Goal: Navigation & Orientation: Find specific page/section

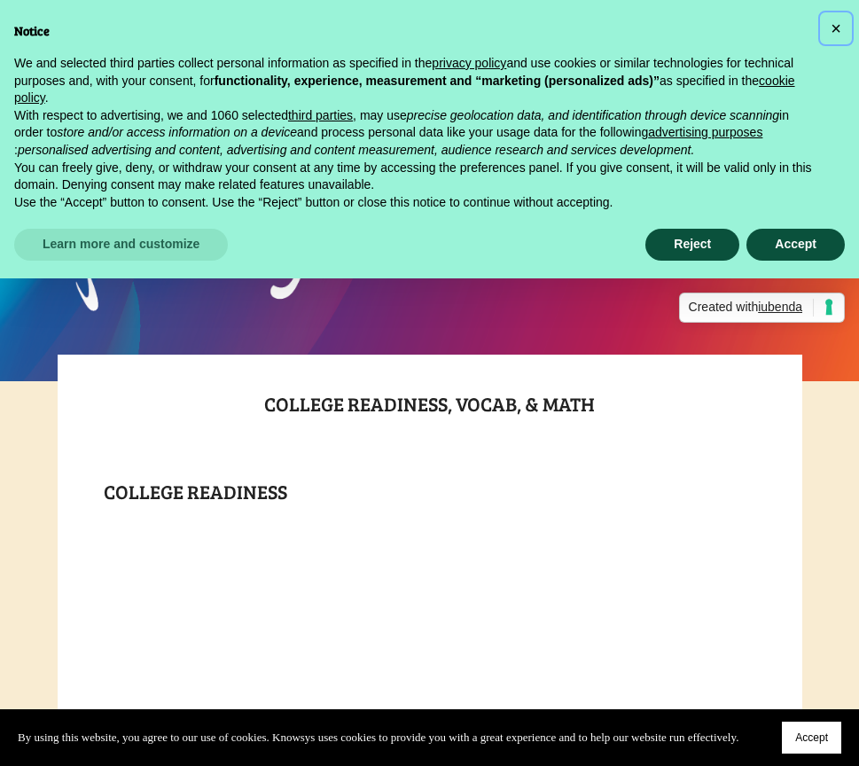
click at [834, 24] on span "×" at bounding box center [835, 28] width 11 height 19
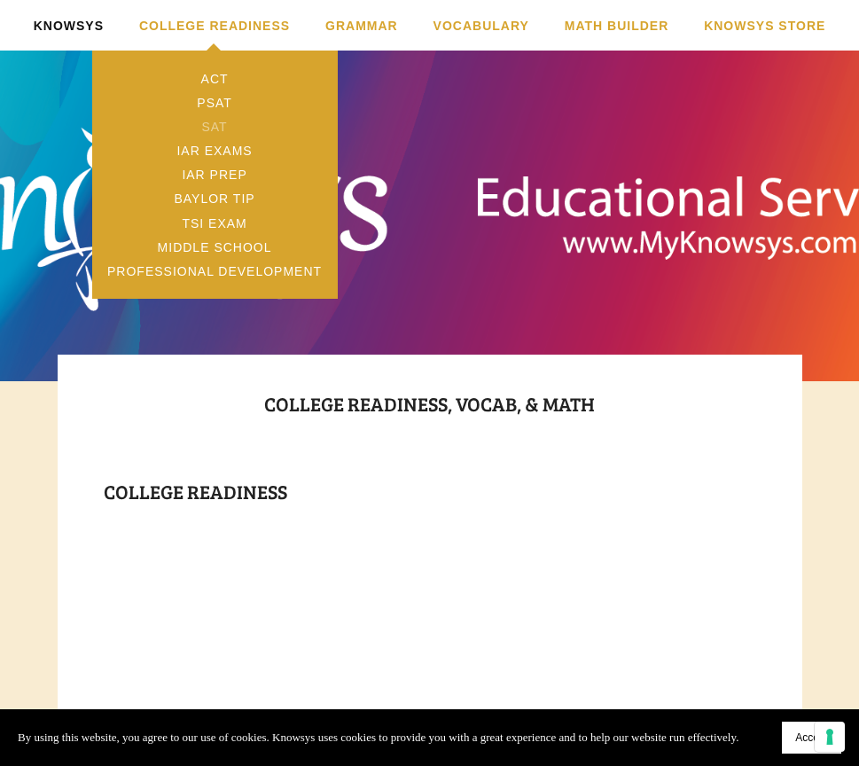
click at [211, 124] on link "SAT" at bounding box center [214, 126] width 245 height 24
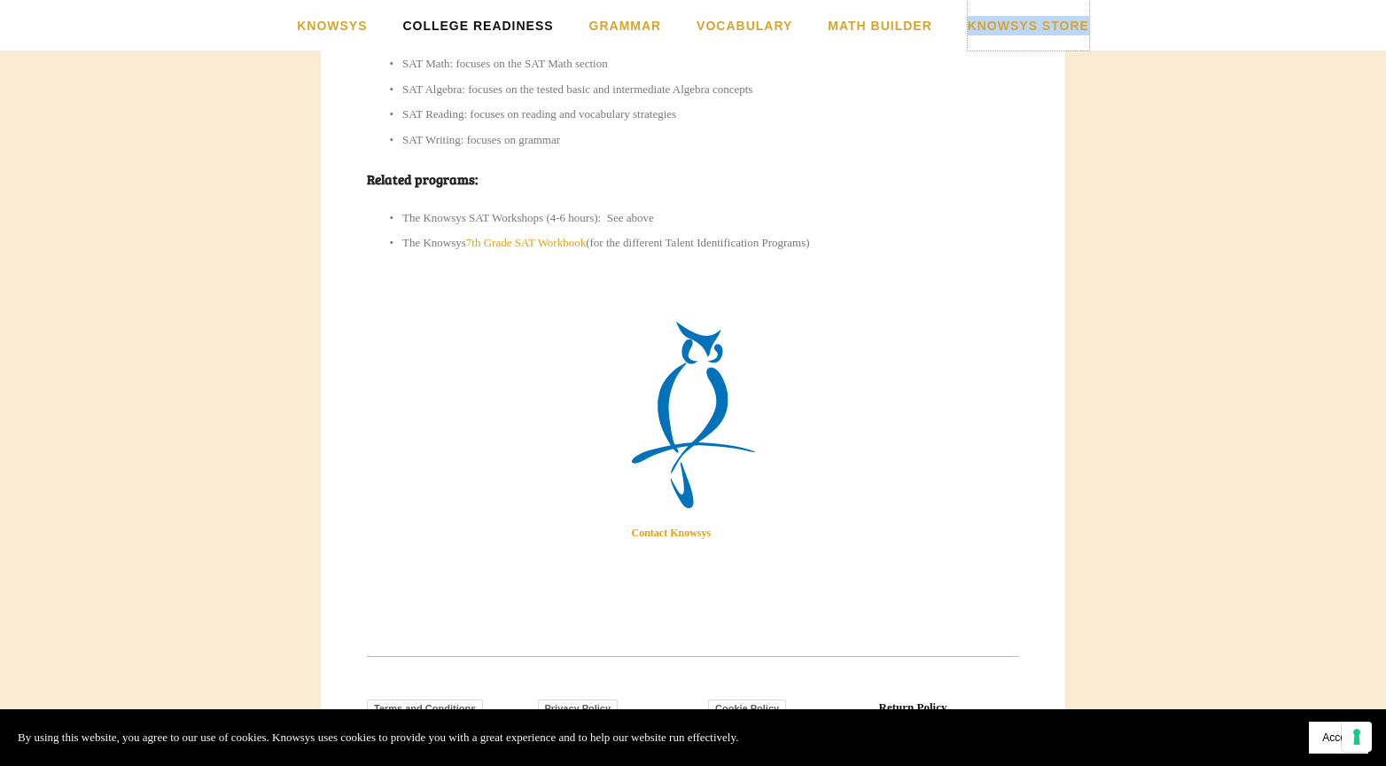
scroll to position [1215, 0]
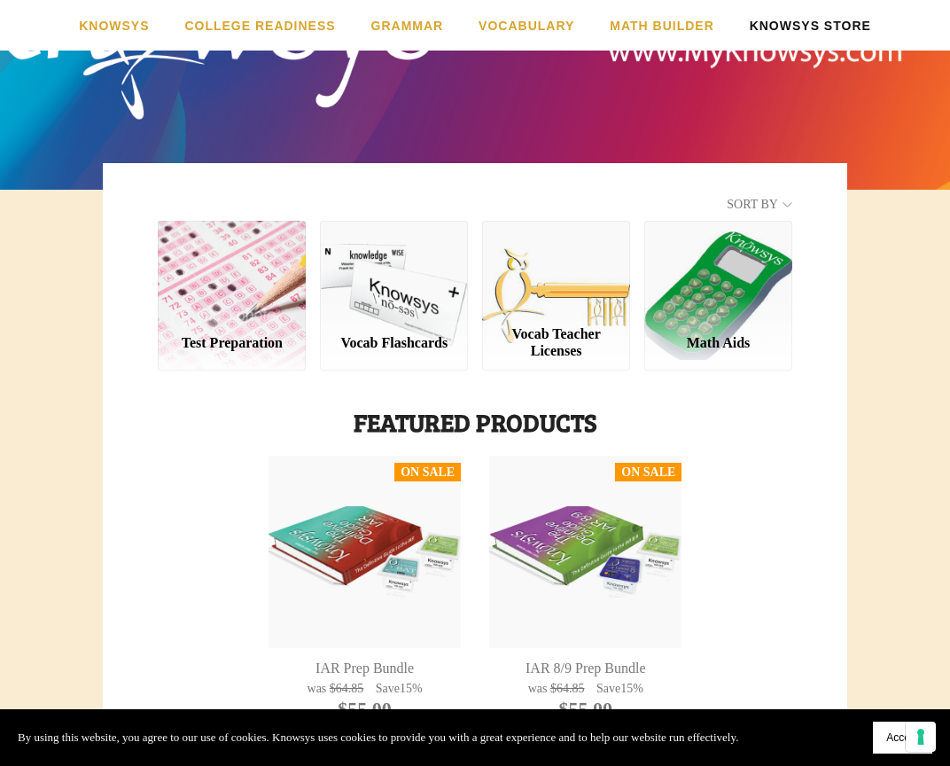
scroll to position [192, 0]
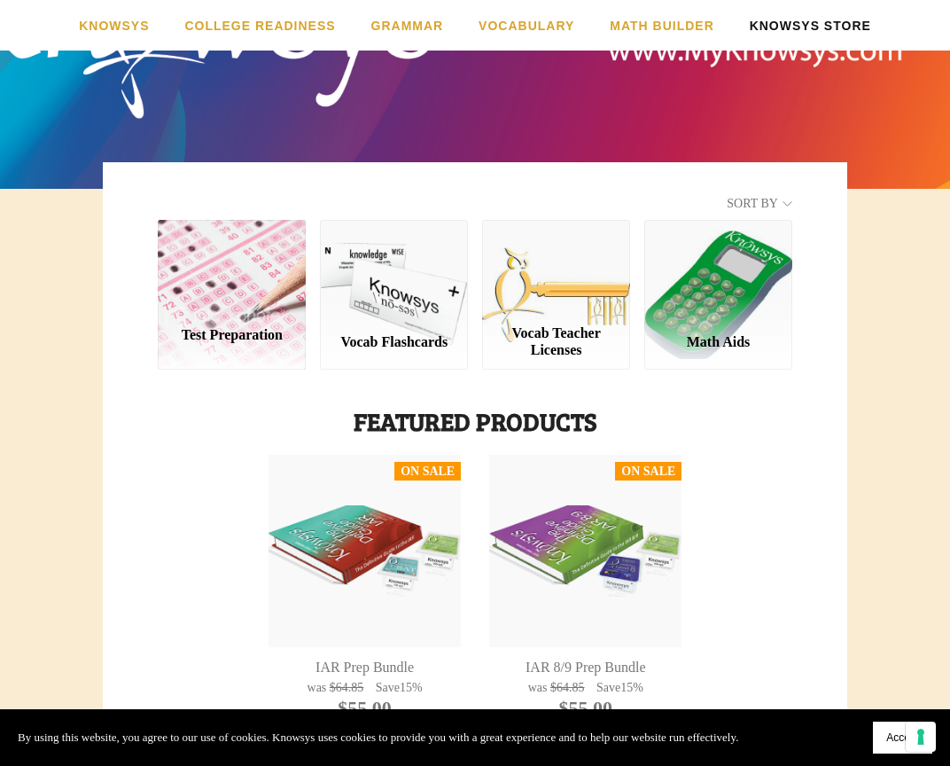
click at [201, 331] on div "Test Preparation" at bounding box center [232, 334] width 119 height 17
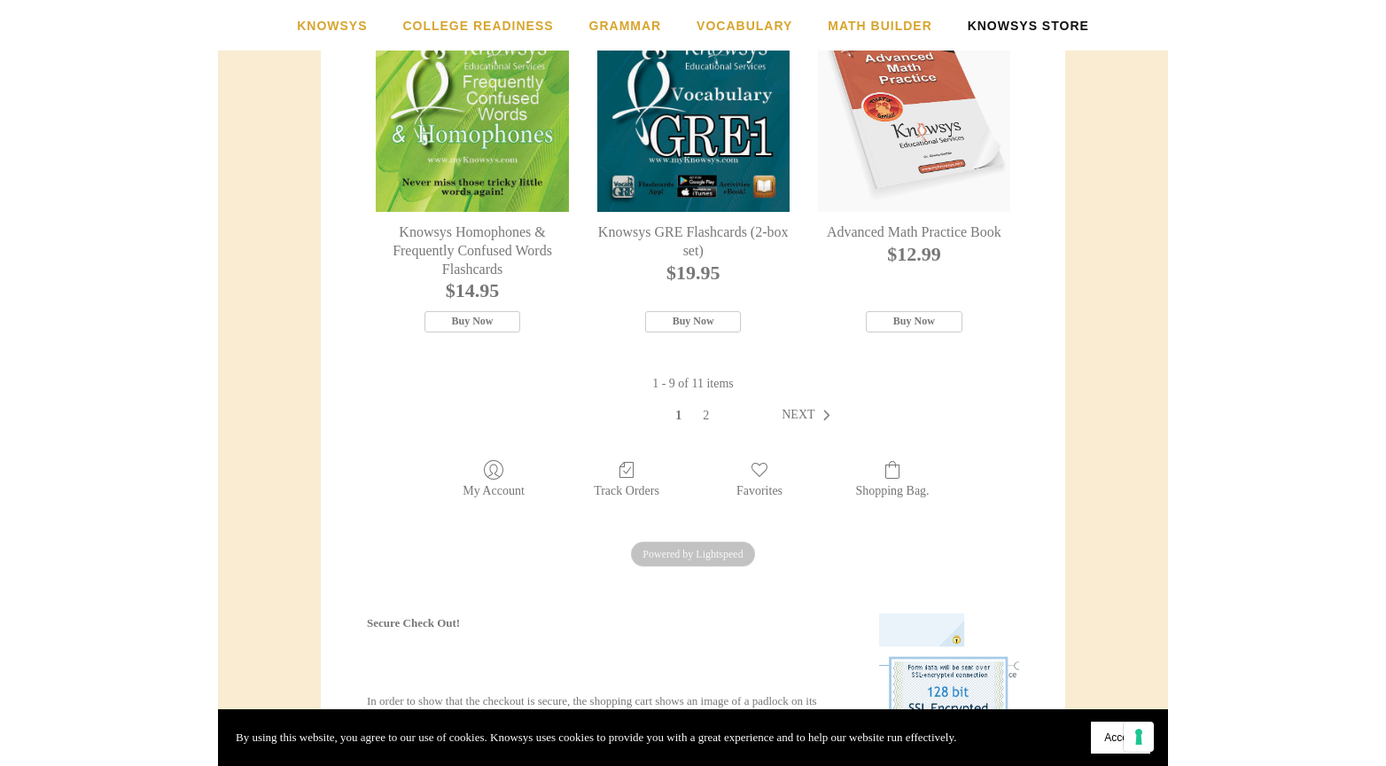
scroll to position [1122, 0]
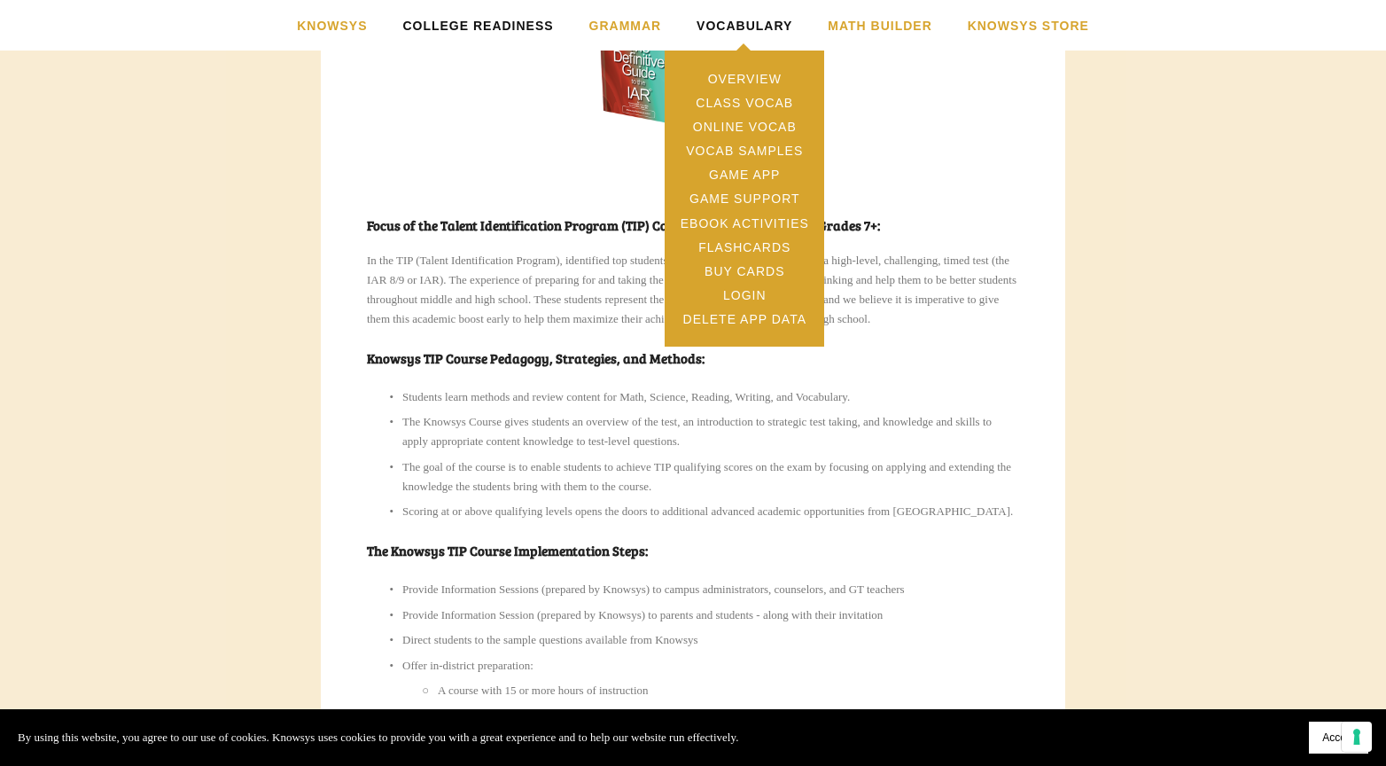
scroll to position [463, 0]
